Goal: Task Accomplishment & Management: Complete application form

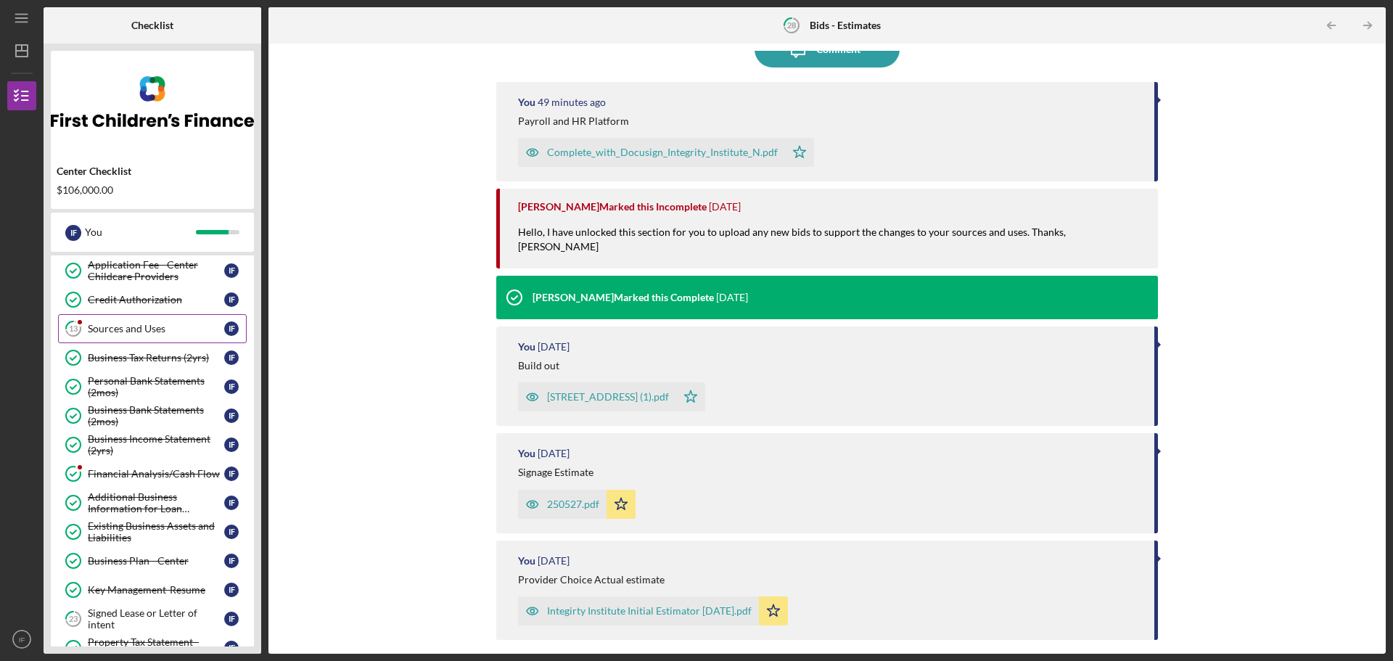
scroll to position [60, 0]
click at [187, 326] on div "Sources and Uses" at bounding box center [156, 330] width 136 height 12
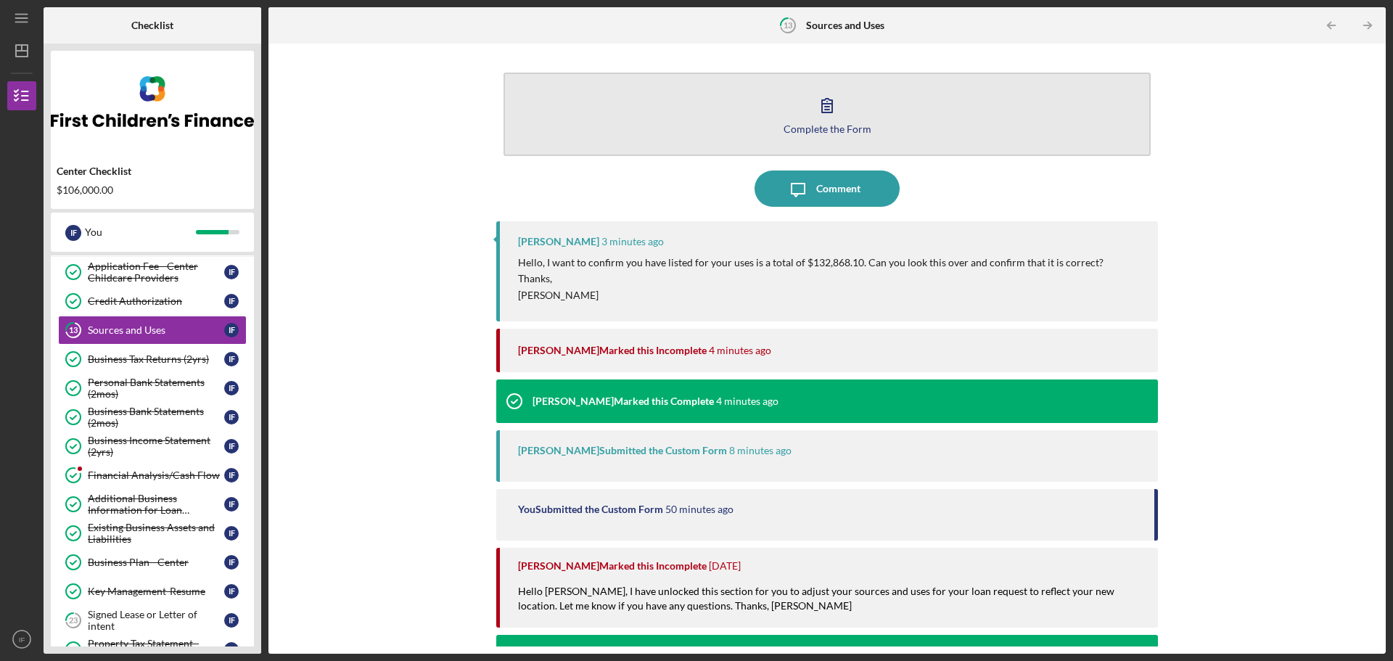
click at [814, 128] on div "Complete the Form" at bounding box center [828, 128] width 88 height 11
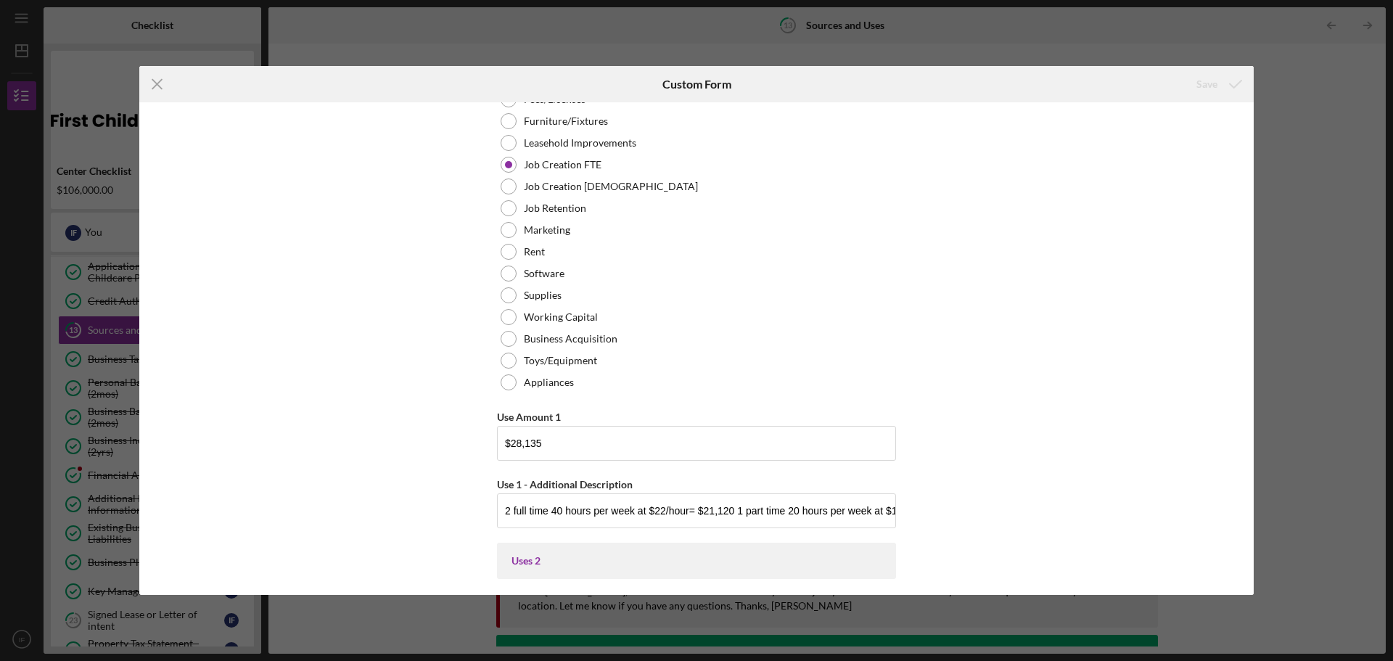
scroll to position [1843, 0]
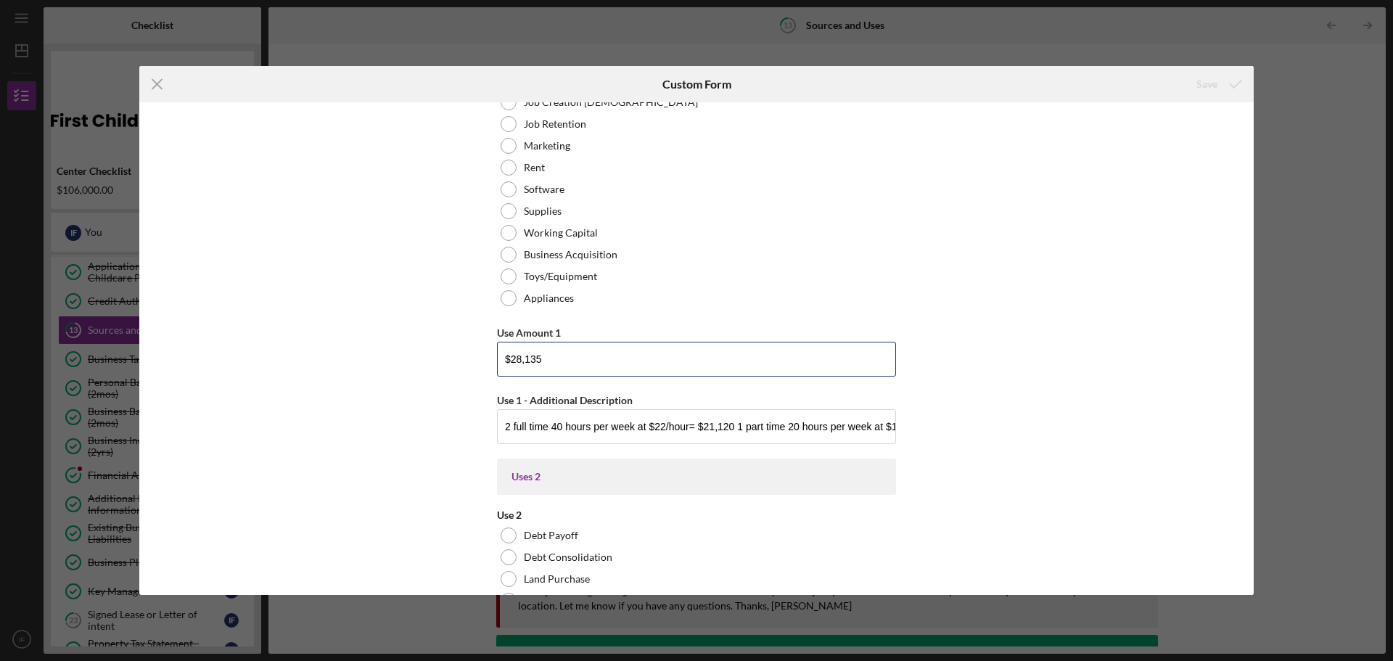
click at [717, 361] on input "$28,135" at bounding box center [696, 359] width 399 height 35
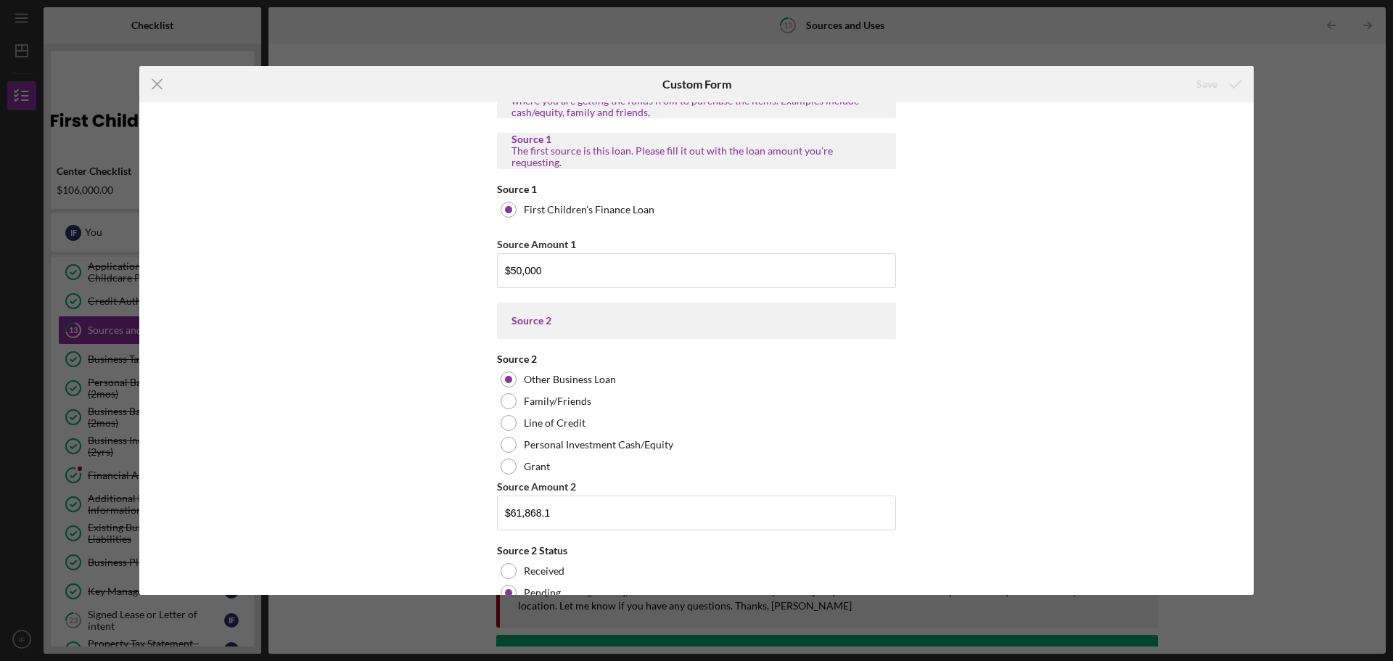
scroll to position [0, 0]
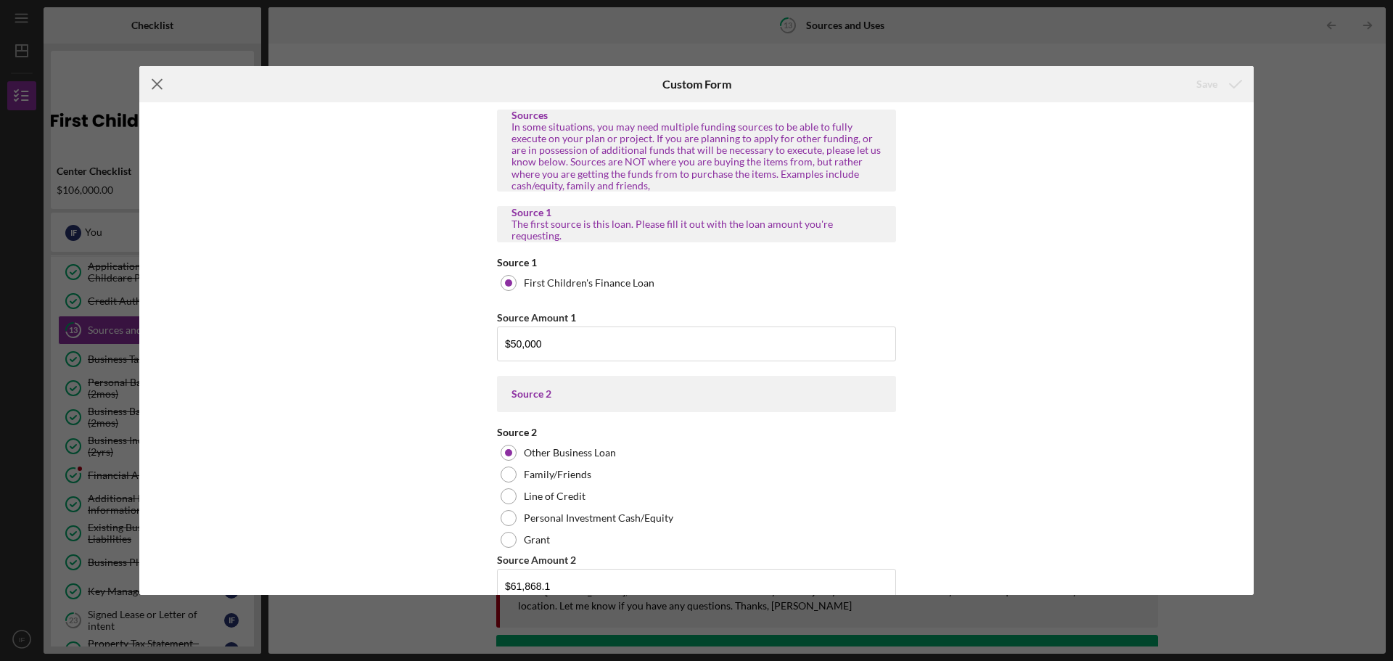
click at [152, 86] on icon "Icon/Menu Close" at bounding box center [157, 84] width 36 height 36
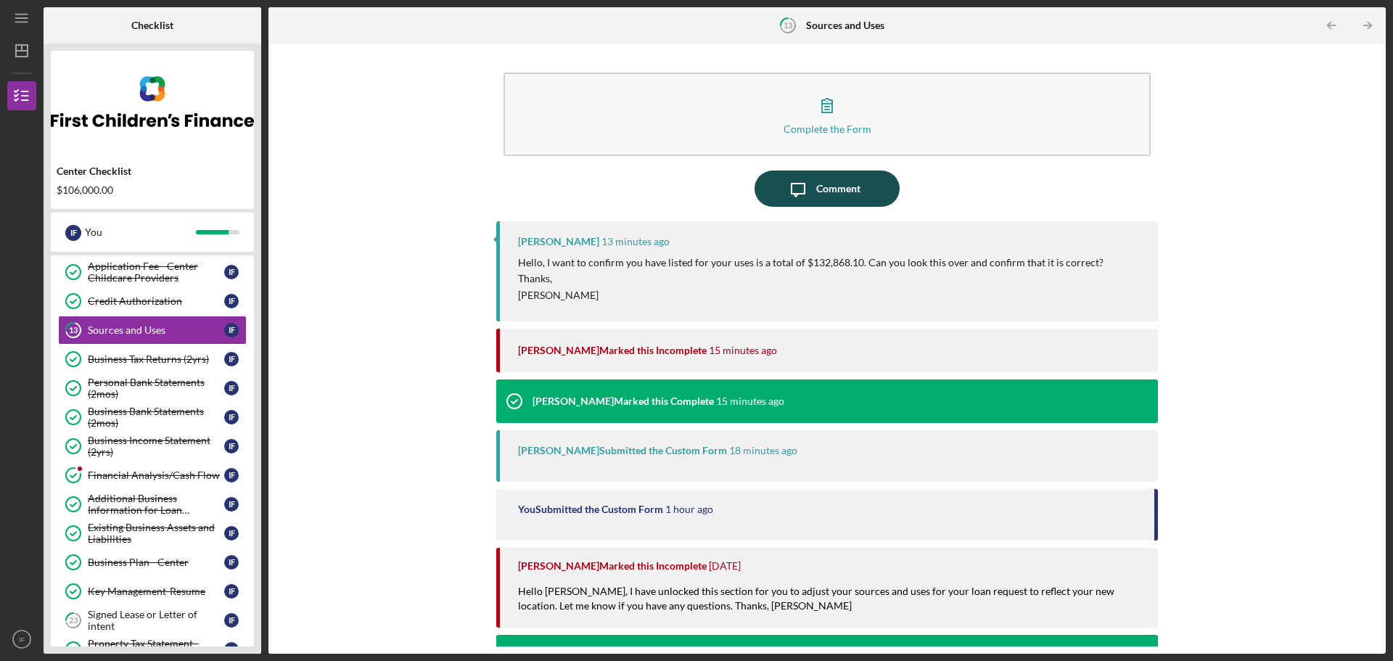
click at [785, 201] on icon "Icon/Message" at bounding box center [798, 188] width 36 height 36
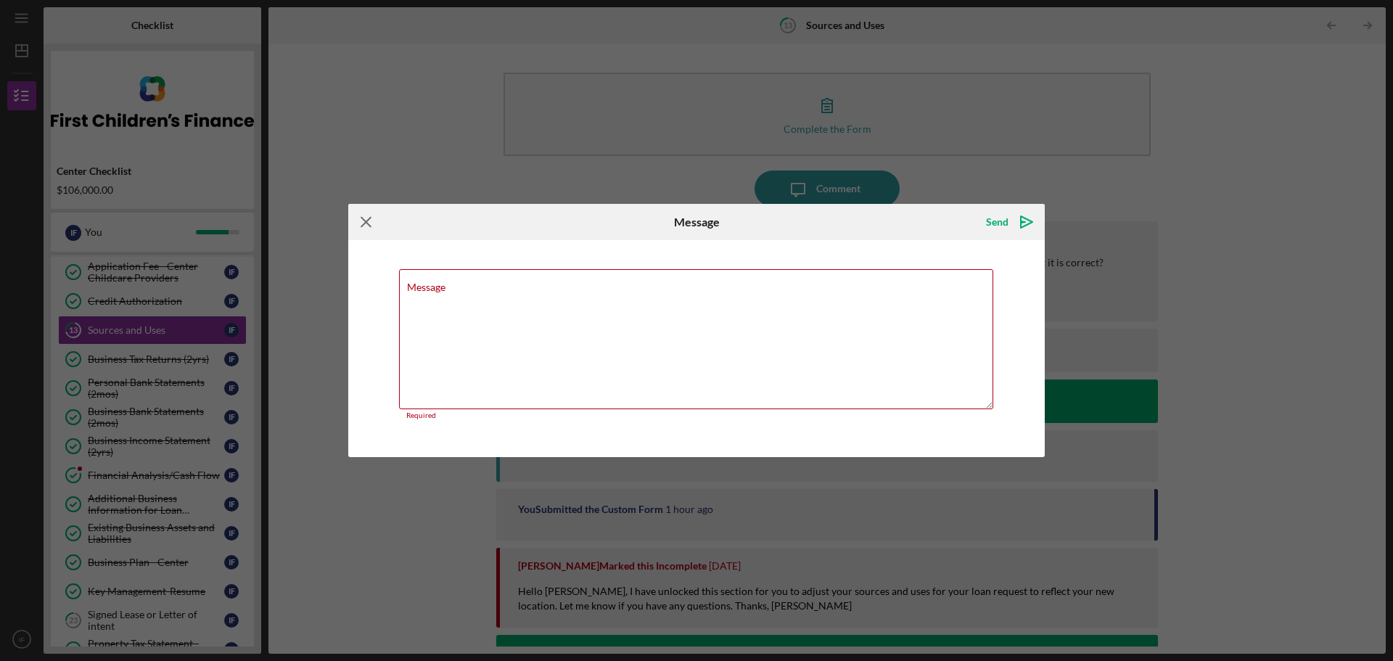
click at [358, 226] on icon "Icon/Menu Close" at bounding box center [366, 222] width 36 height 36
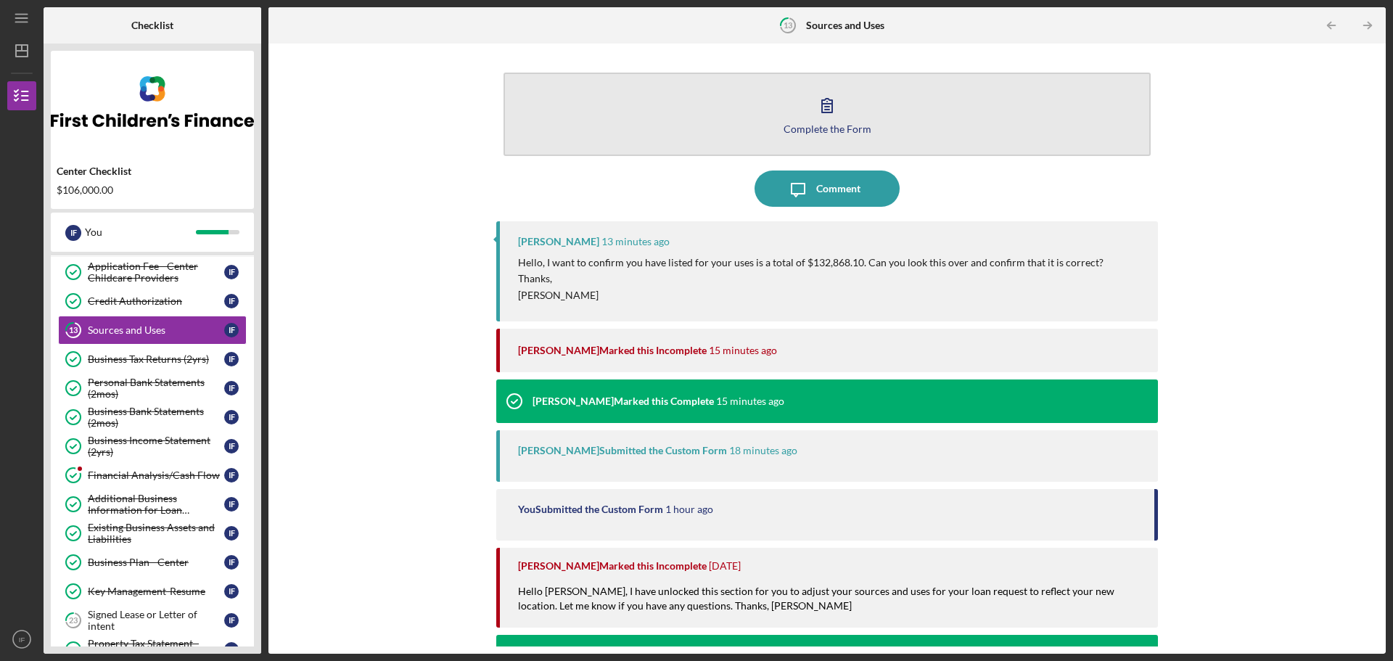
click at [820, 133] on div "Complete the Form" at bounding box center [828, 128] width 88 height 11
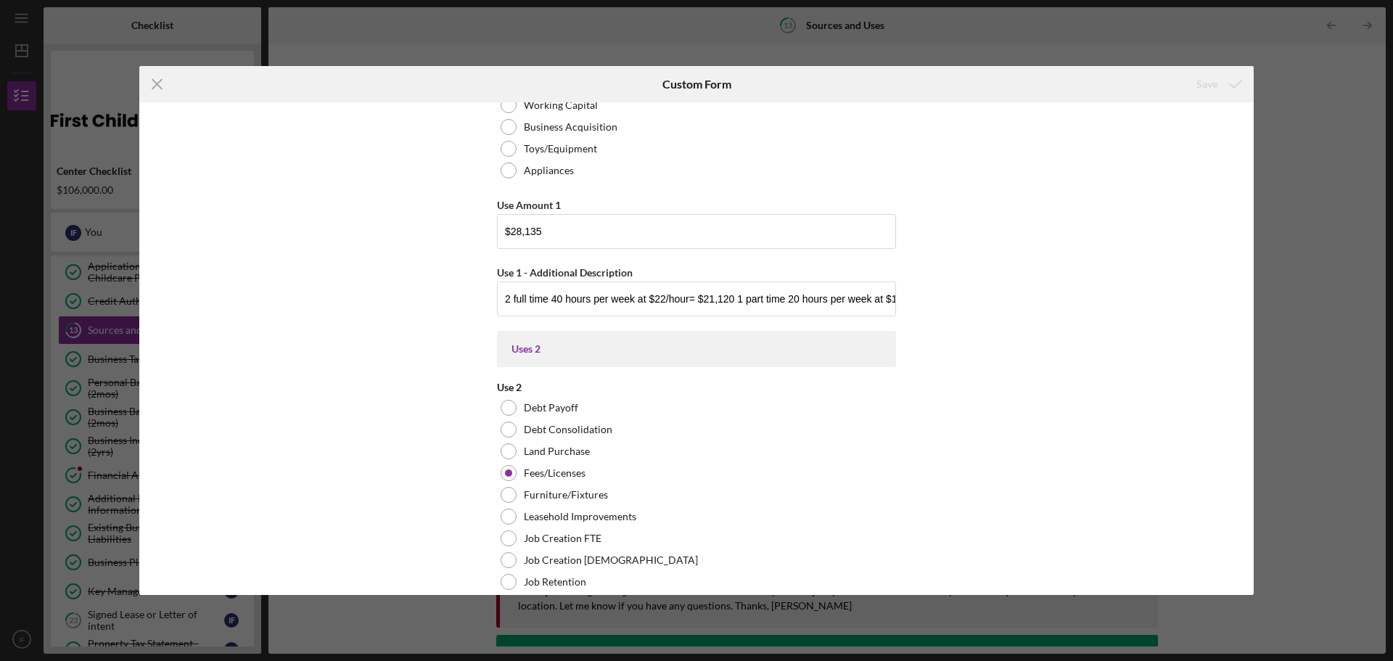
scroll to position [2055, 0]
click at [548, 299] on input "2 full time 40 hours per week at $22/hour= $21,120 1 part time 20 hours per wee…" at bounding box center [696, 298] width 399 height 35
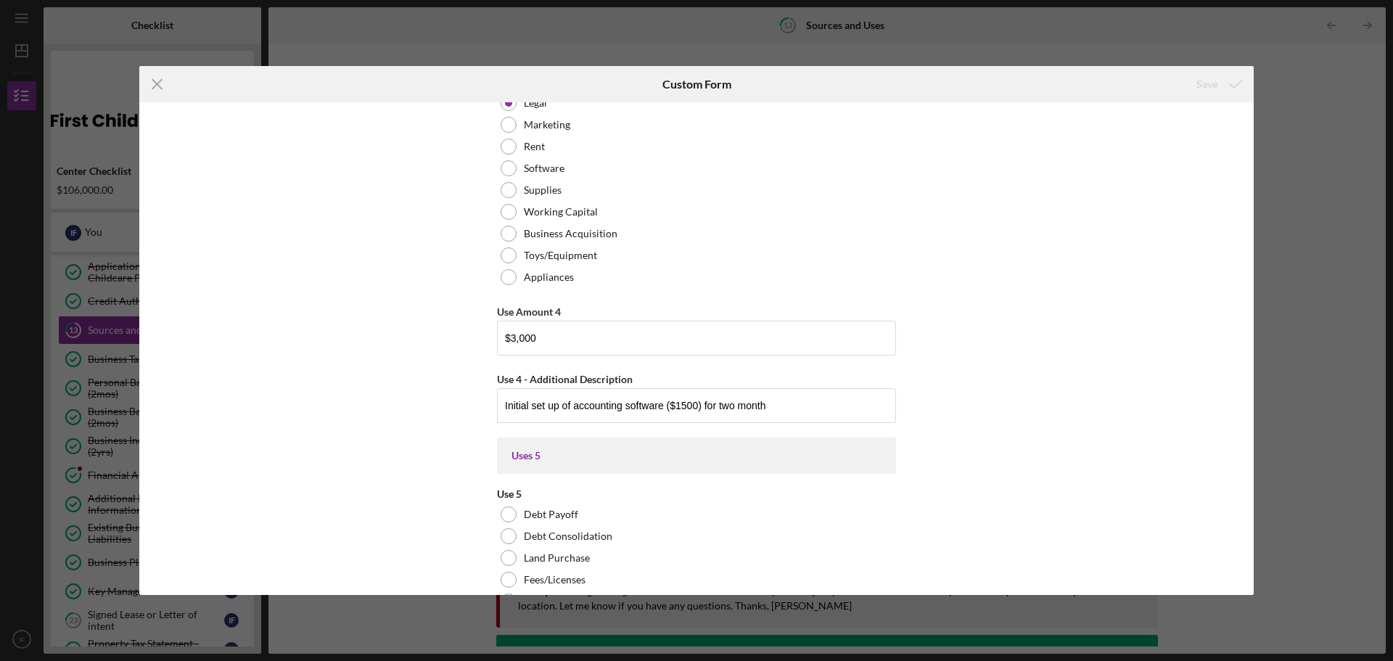
scroll to position [3794, 0]
click at [985, 60] on div "Icon/Menu Close Custom Form Save Sources In some situations, you may need multi…" at bounding box center [696, 330] width 1393 height 661
click at [985, 61] on div "Icon/Menu Close Custom Form Save Sources In some situations, you may need multi…" at bounding box center [696, 330] width 1393 height 661
click at [160, 83] on icon "Icon/Menu Close" at bounding box center [157, 84] width 36 height 36
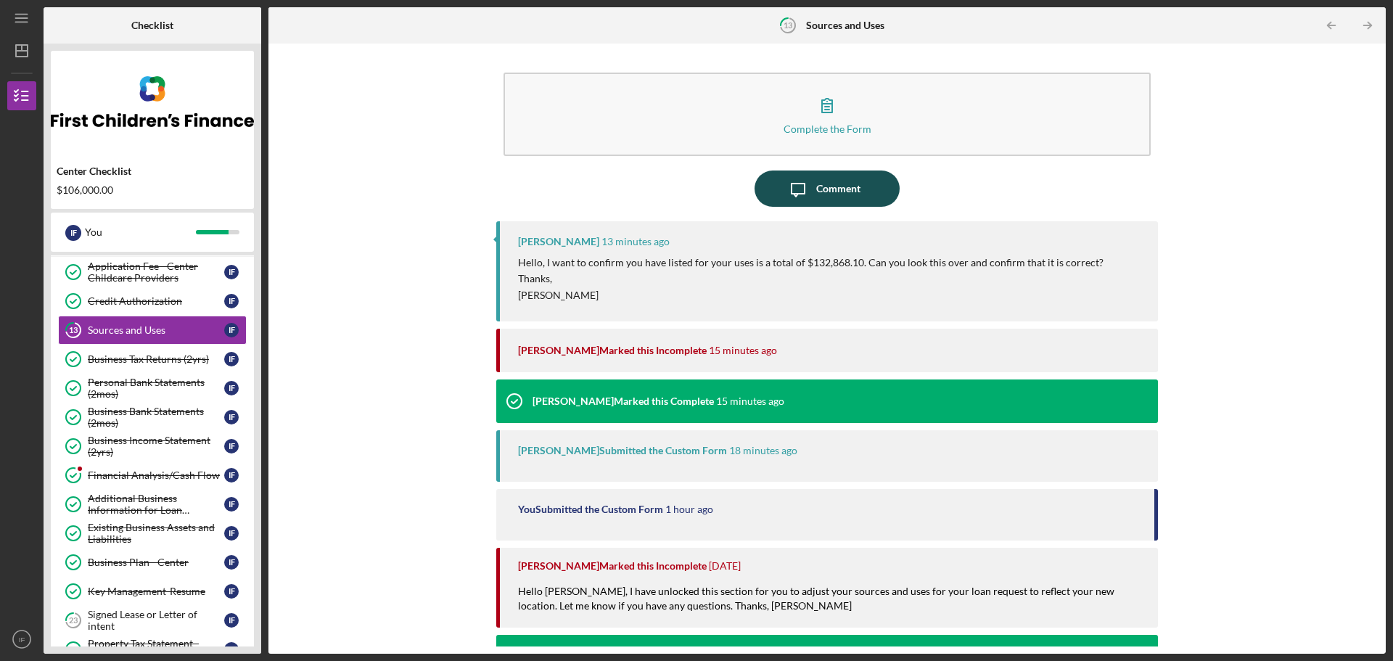
click at [818, 200] on div "Comment" at bounding box center [838, 188] width 44 height 36
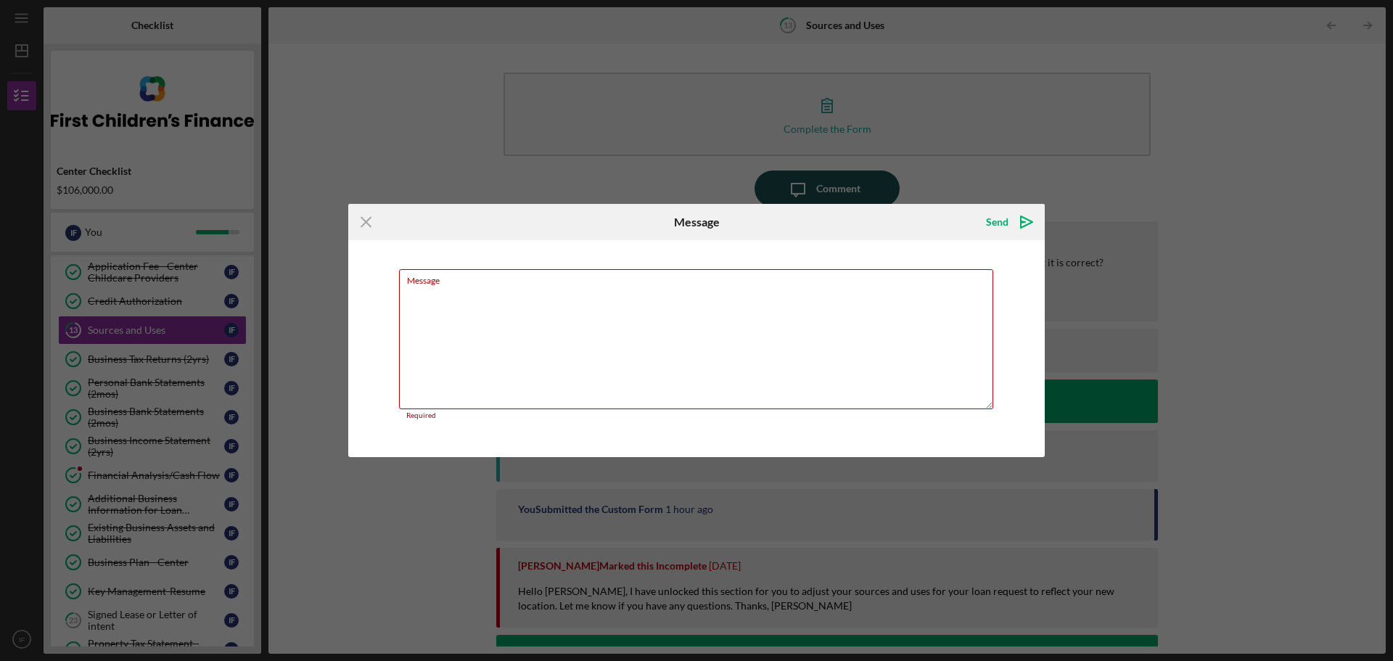
click at [821, 192] on div "Icon/Menu Close Message Send Icon/icon-invite-send Message Required Cancel Send…" at bounding box center [696, 330] width 1393 height 661
click at [767, 269] on div "Message Required" at bounding box center [696, 344] width 595 height 151
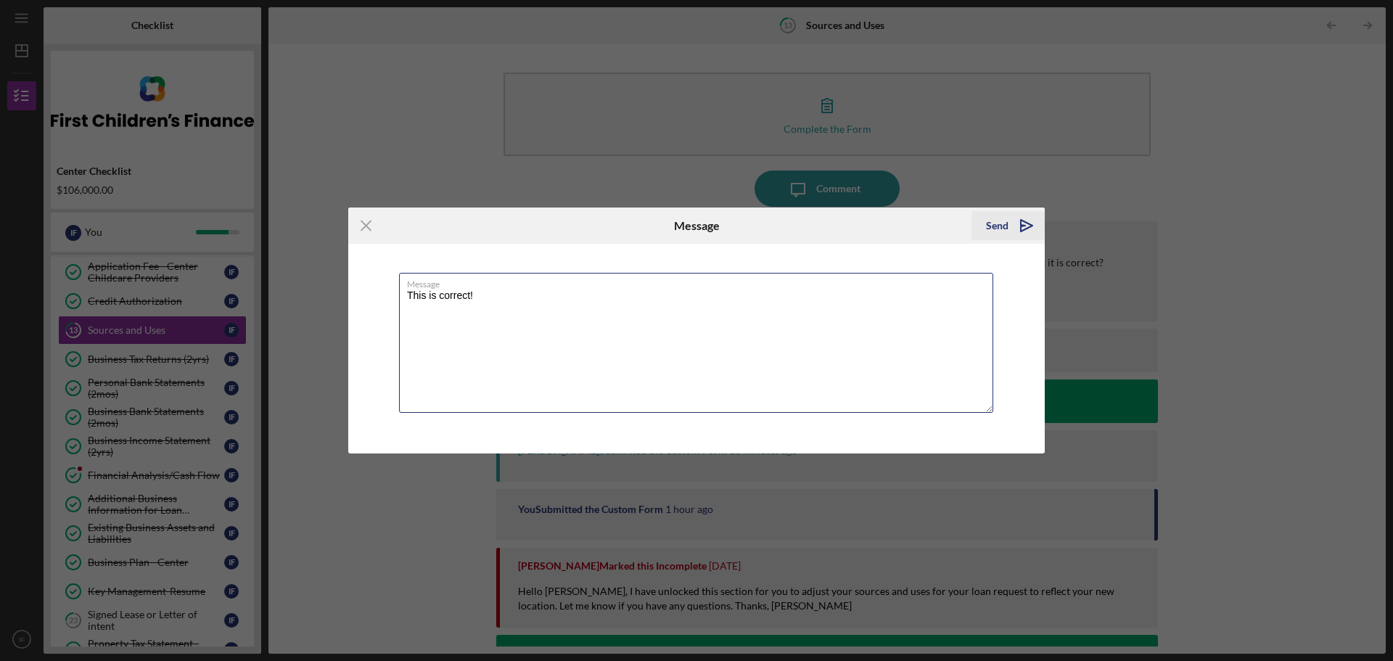
type textarea "This is correct!"
click at [1007, 213] on div "Send" at bounding box center [997, 225] width 22 height 29
